Goal: Task Accomplishment & Management: Manage account settings

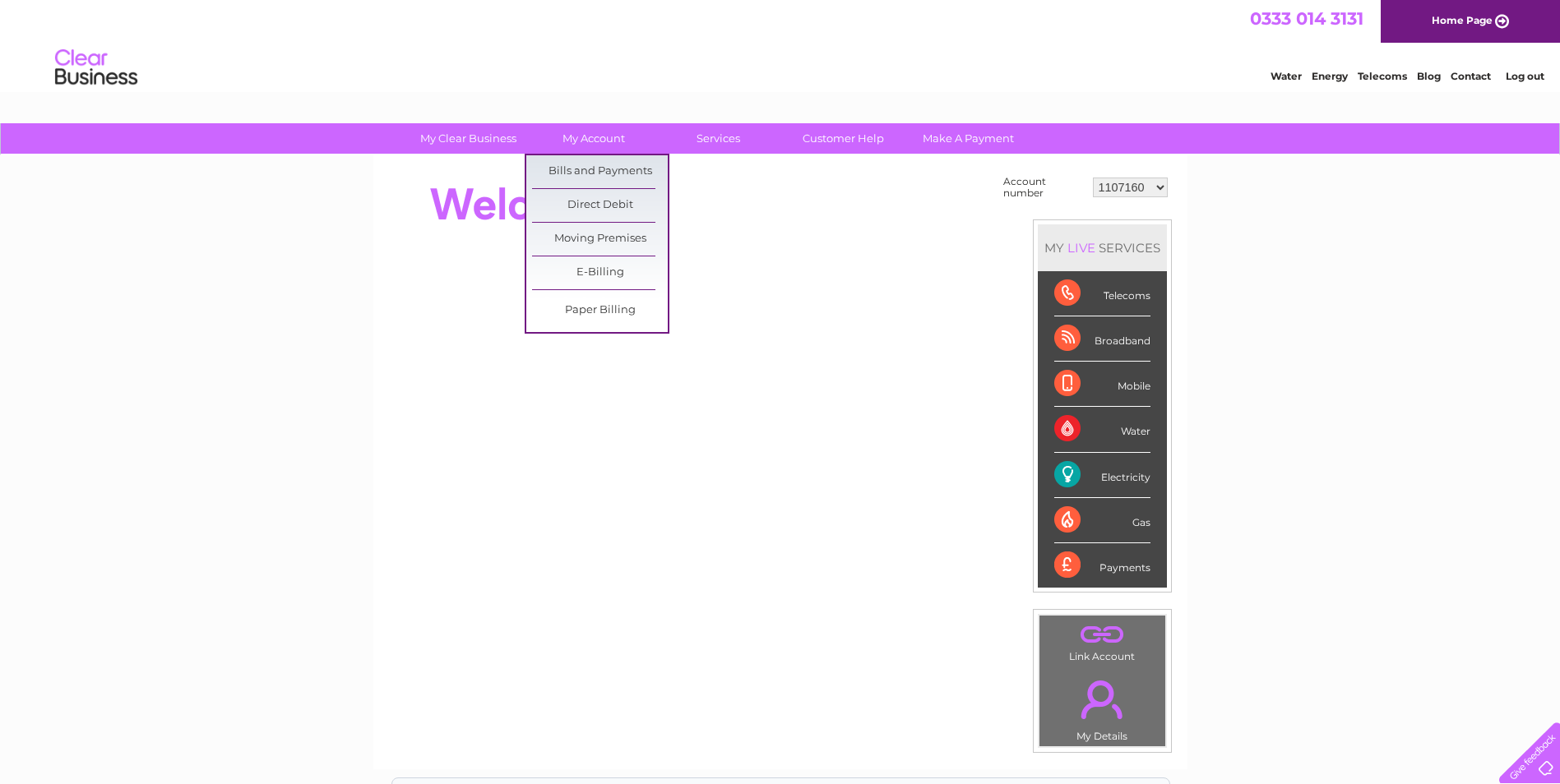
click at [597, 170] on link "Bills and Payments" at bounding box center [599, 172] width 136 height 33
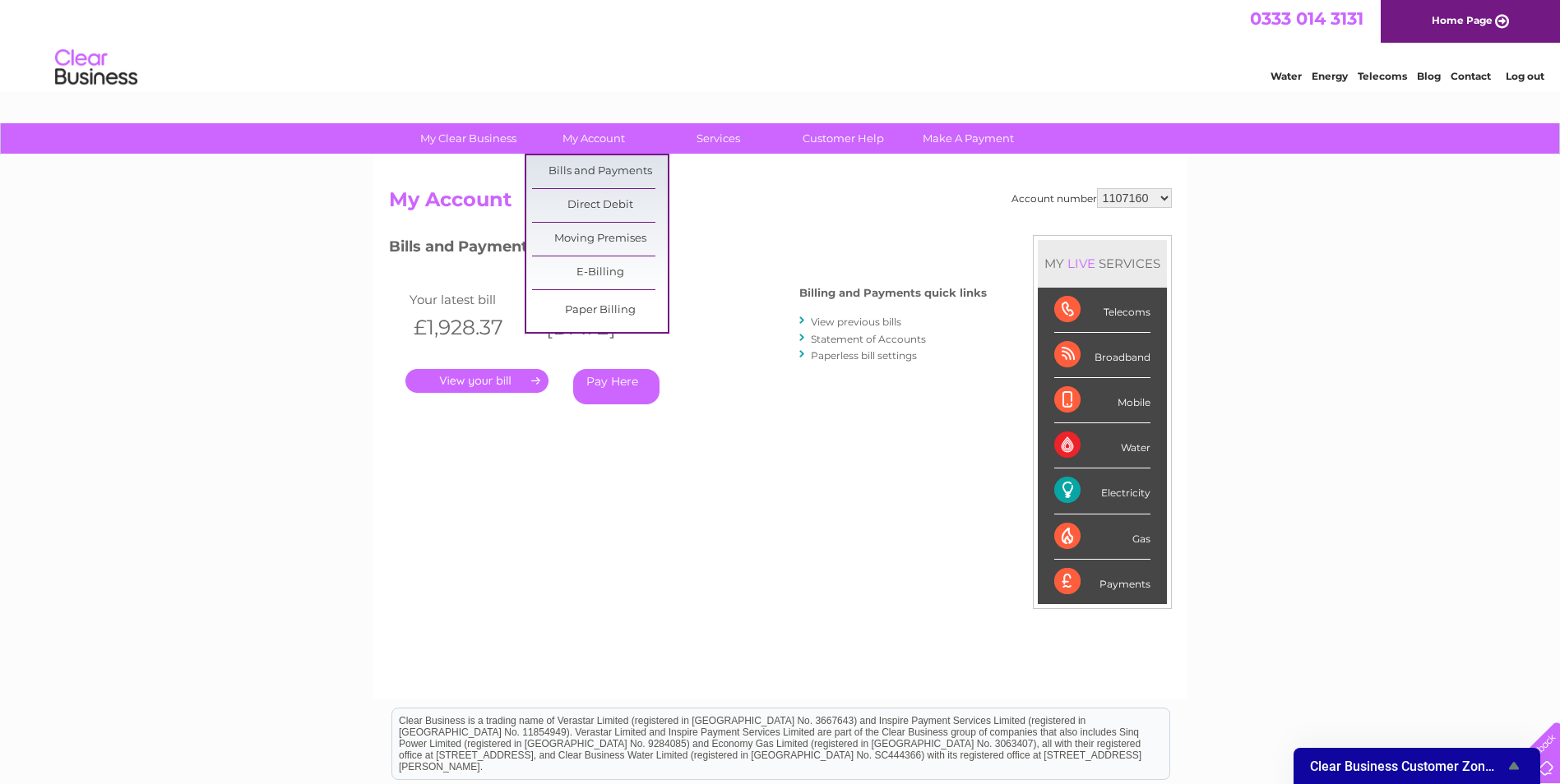
click at [616, 133] on link "My Account" at bounding box center [593, 138] width 136 height 31
